Goal: Task Accomplishment & Management: Use online tool/utility

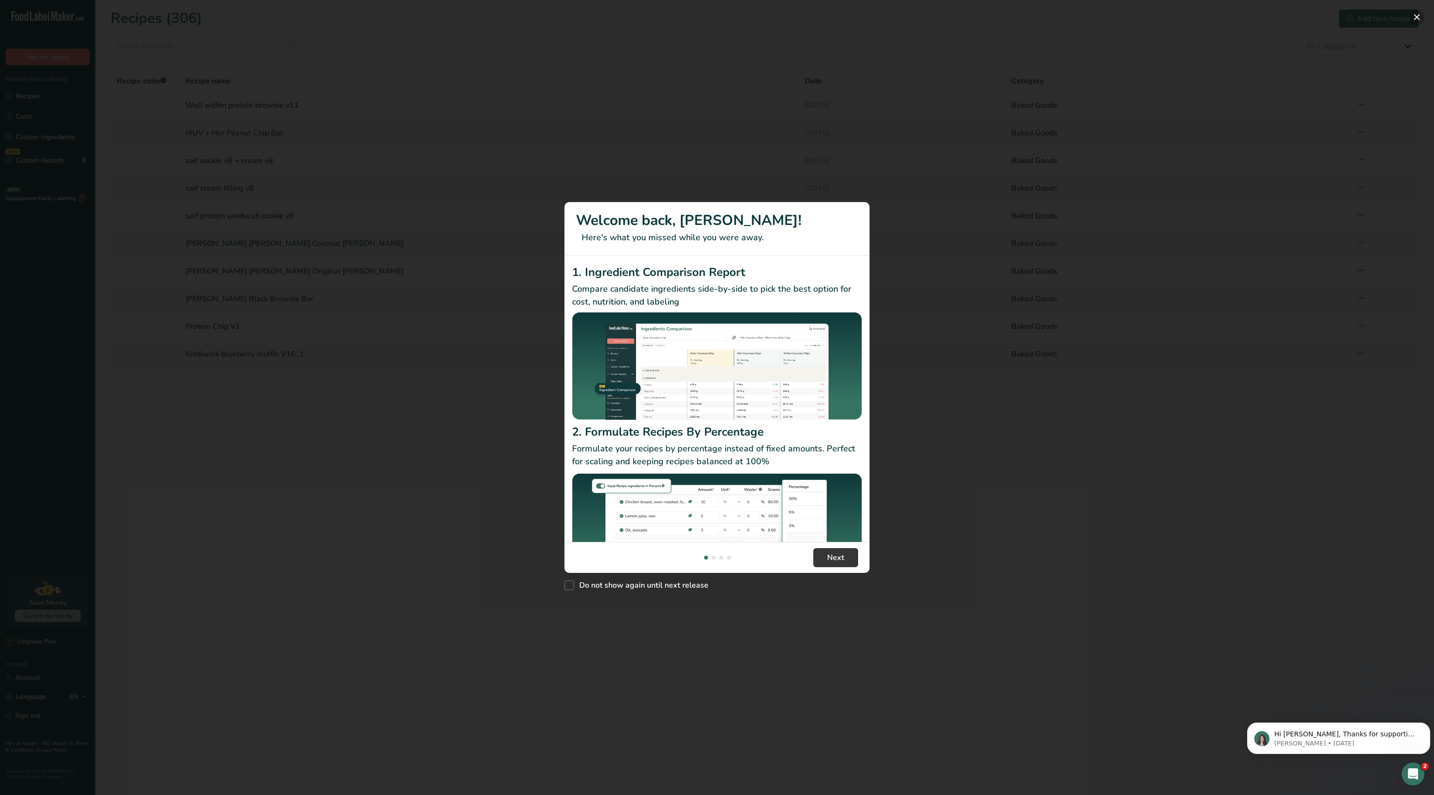
click at [1416, 17] on button "New Features" at bounding box center [1416, 17] width 15 height 15
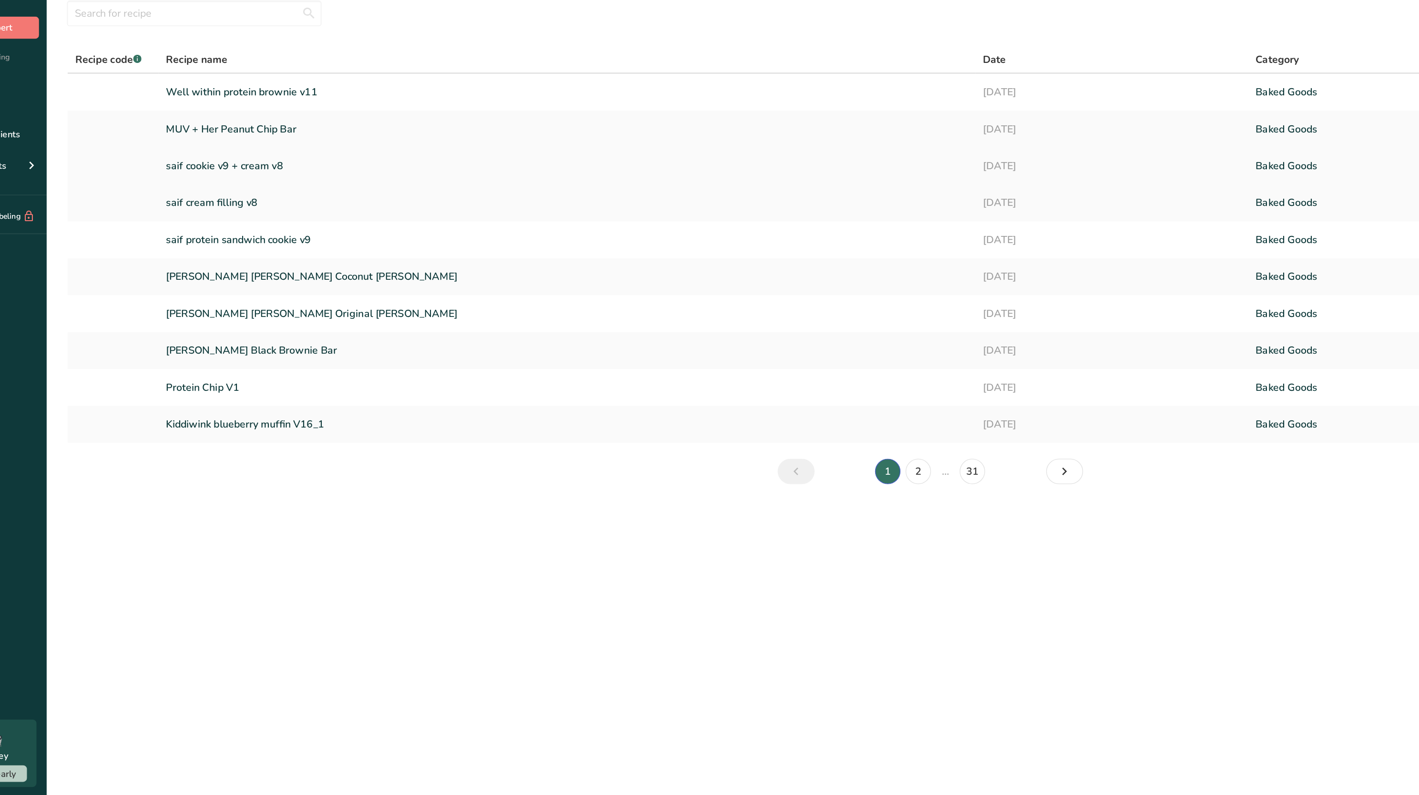
click at [240, 159] on link "saif cookie v9 + cream v8" at bounding box center [485, 161] width 601 height 20
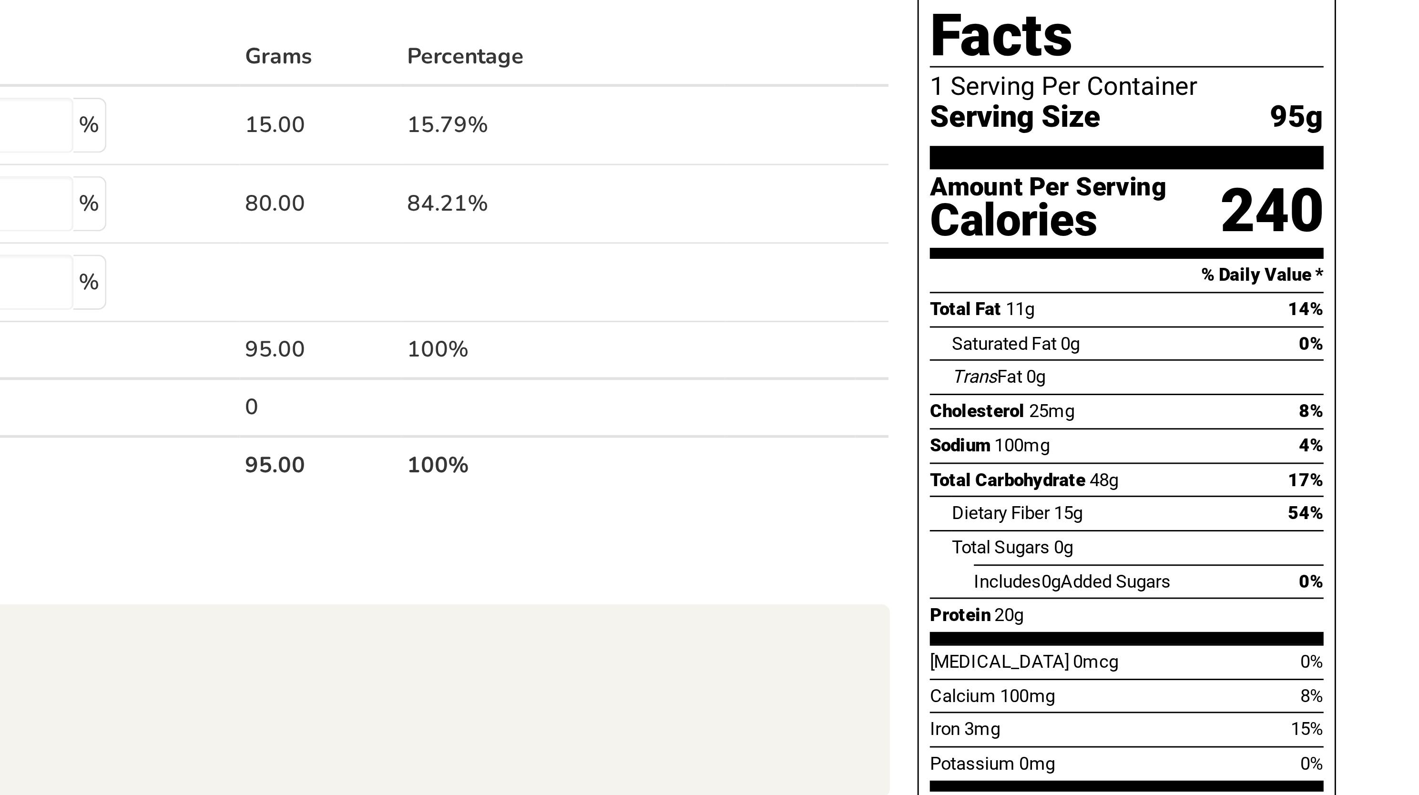
drag, startPoint x: 1356, startPoint y: 151, endPoint x: 1389, endPoint y: 150, distance: 33.9
click at [1389, 152] on section "Amount Per Serving Calories 240" at bounding box center [1328, 167] width 136 height 31
click at [1350, 206] on div "Saturated Fat 0g 0%" at bounding box center [1331, 212] width 129 height 12
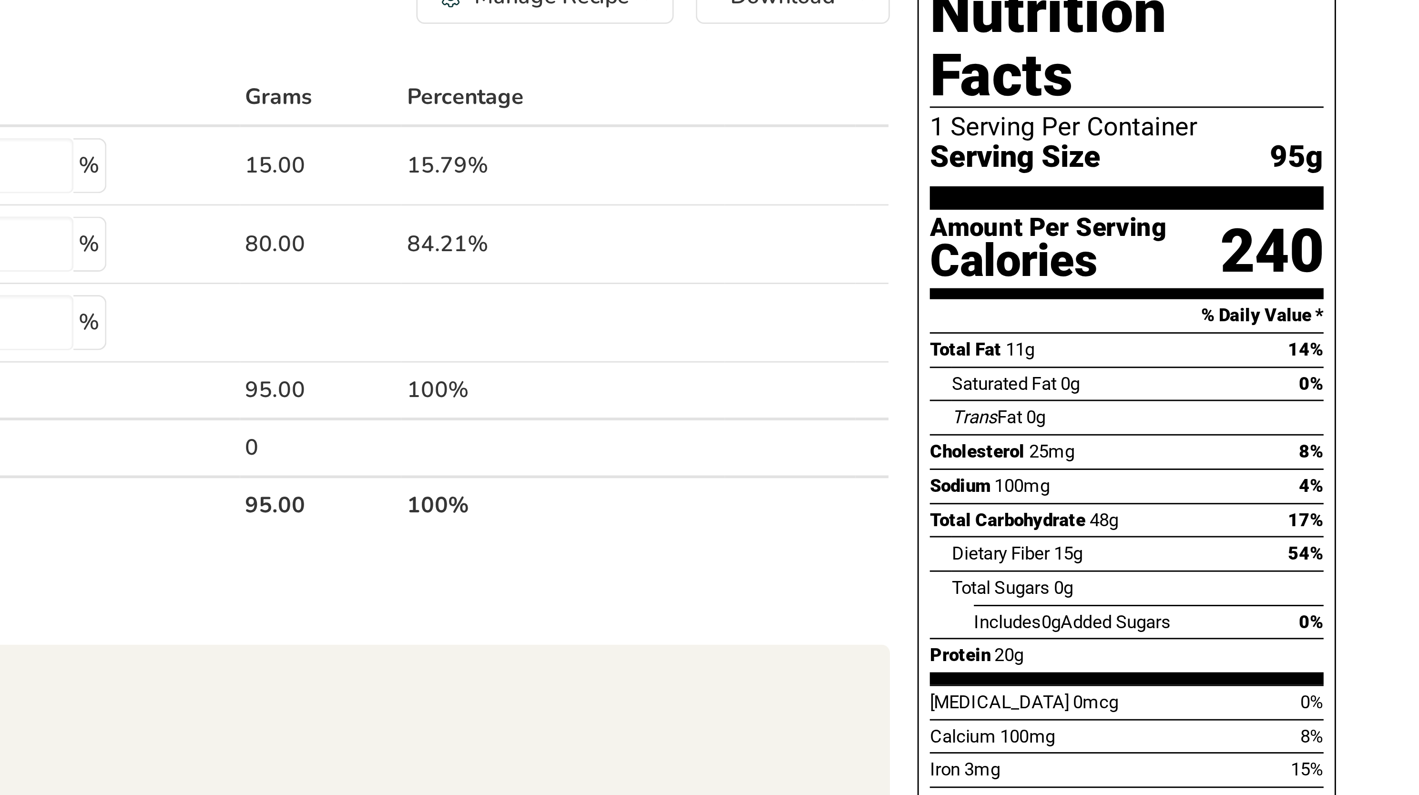
drag, startPoint x: 1354, startPoint y: 143, endPoint x: 1392, endPoint y: 142, distance: 38.6
click at [1392, 152] on section "Amount Per Serving Calories 240" at bounding box center [1328, 167] width 136 height 31
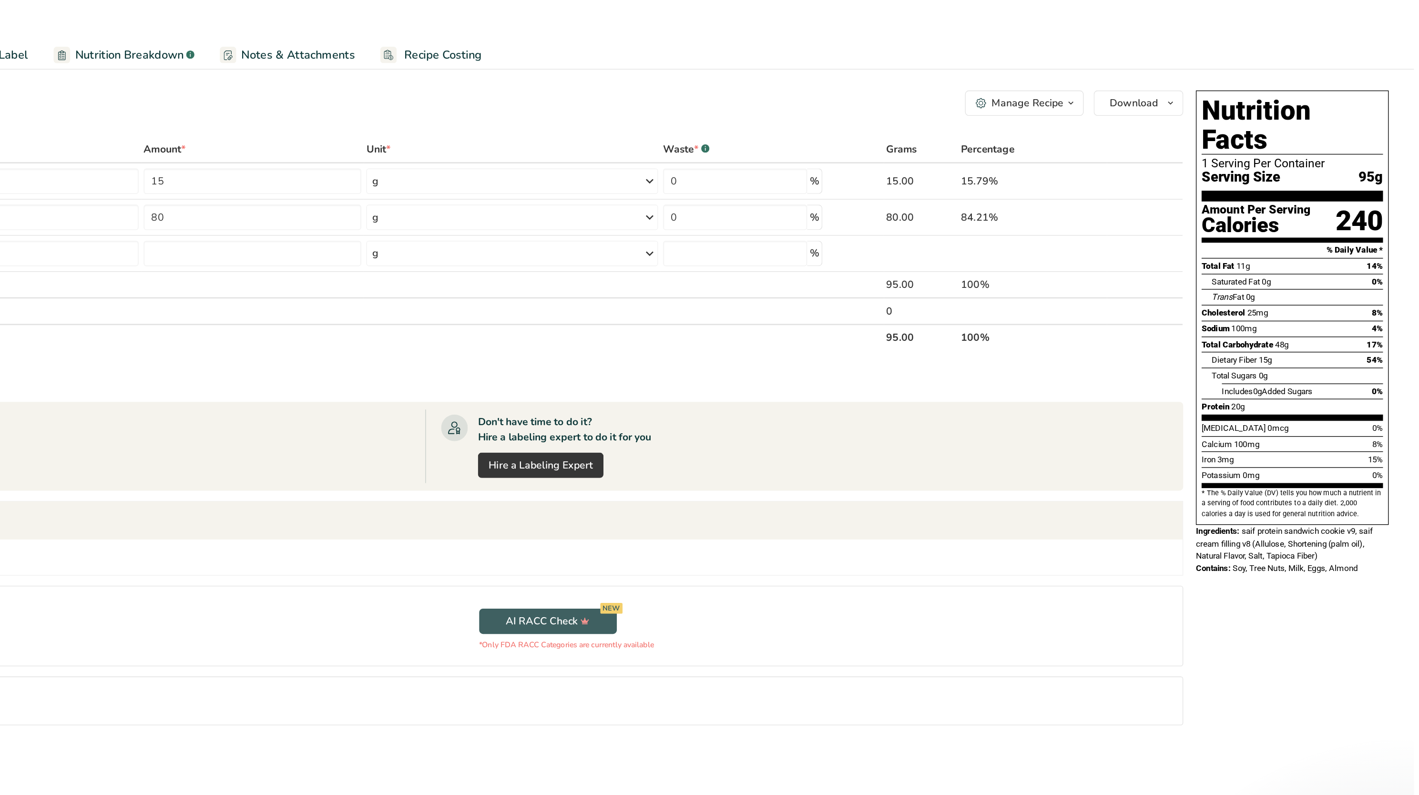
click at [1378, 230] on div "Cholesterol 25mg 8%" at bounding box center [1328, 236] width 136 height 12
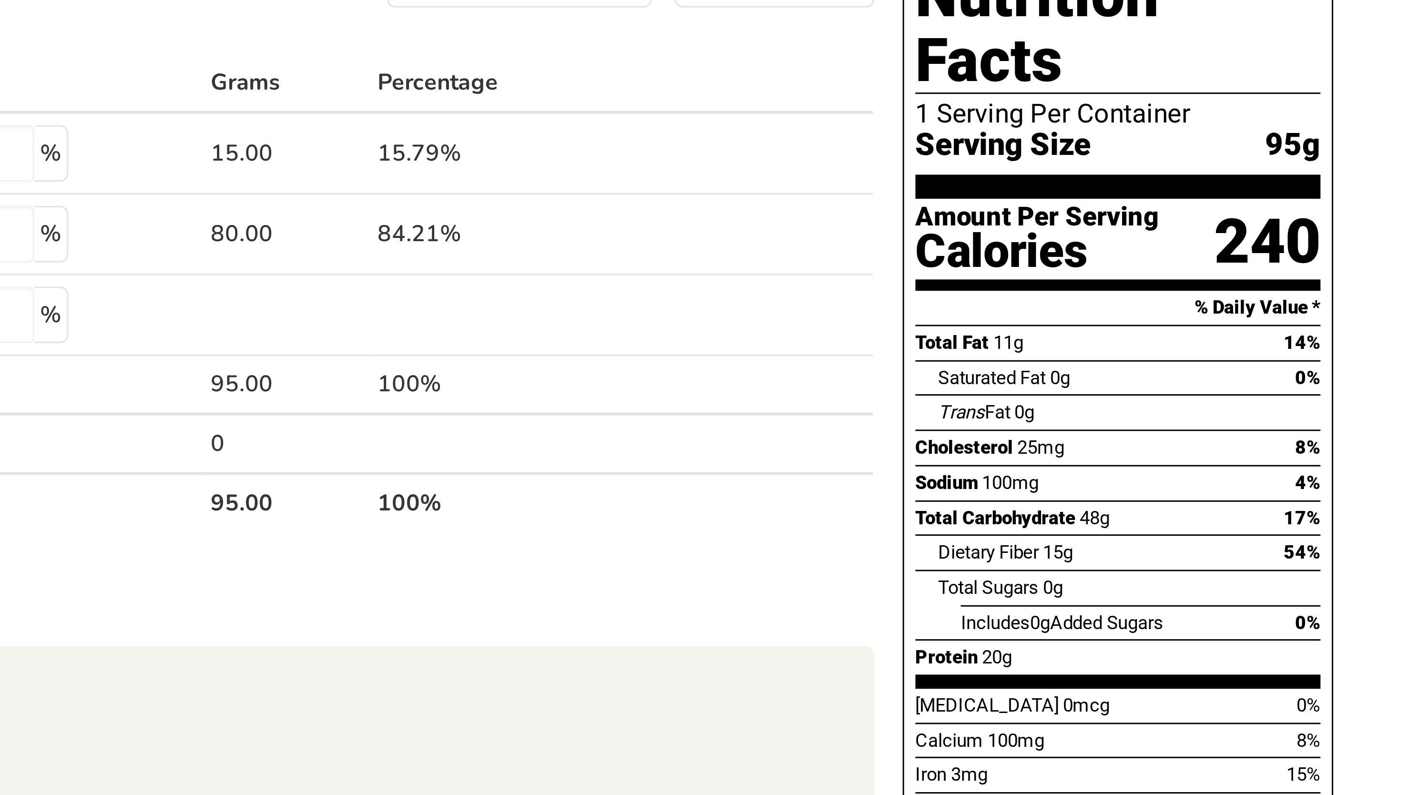
drag, startPoint x: 1291, startPoint y: 185, endPoint x: 1300, endPoint y: 180, distance: 10.5
click at [1300, 195] on section "Total Fat 11g 14% Saturated Fat 0g 0% Trans Fat 0g Cholesterol 25mg 8% Sodium 1…" at bounding box center [1328, 256] width 136 height 122
click at [1300, 195] on div "Total Fat 11g 14%" at bounding box center [1328, 201] width 136 height 12
